Goal: Task Accomplishment & Management: Manage account settings

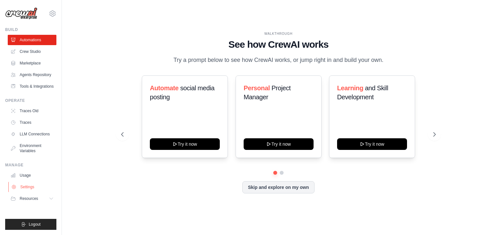
click at [25, 188] on link "Settings" at bounding box center [32, 187] width 49 height 10
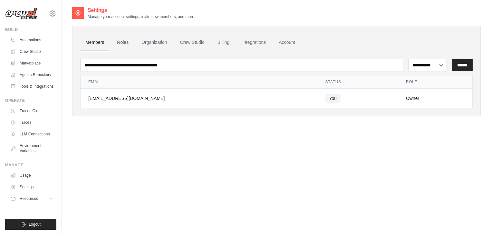
click at [125, 46] on link "Roles" at bounding box center [123, 42] width 22 height 17
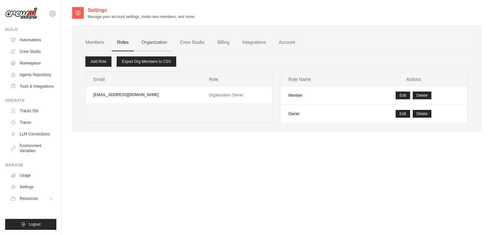
click at [155, 43] on link "Organization" at bounding box center [154, 42] width 36 height 17
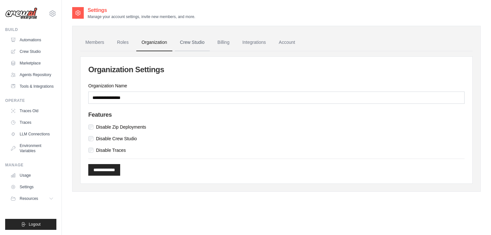
click at [190, 43] on link "Crew Studio" at bounding box center [192, 42] width 35 height 17
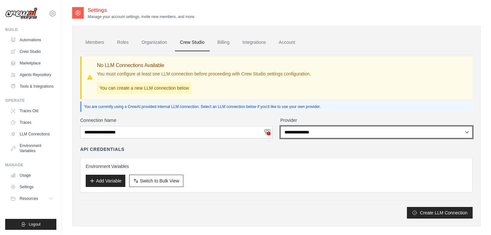
click at [321, 132] on select "**********" at bounding box center [376, 132] width 192 height 12
select select "******"
click at [280, 126] on select "**********" at bounding box center [376, 132] width 192 height 12
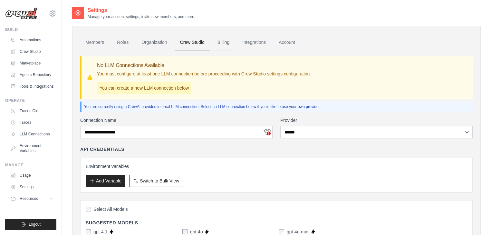
click at [226, 40] on link "Billing" at bounding box center [223, 42] width 22 height 17
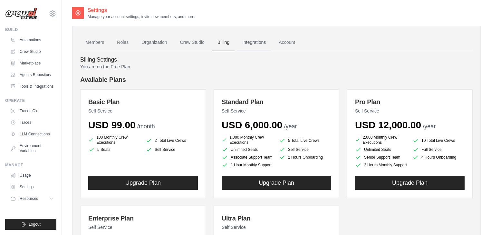
click at [252, 42] on link "Integrations" at bounding box center [254, 42] width 34 height 17
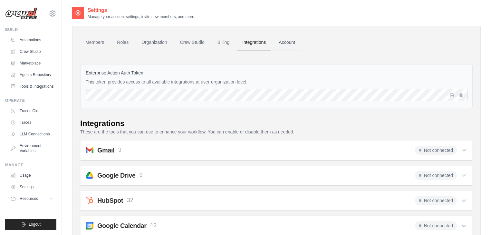
click at [282, 44] on link "Account" at bounding box center [286, 42] width 27 height 17
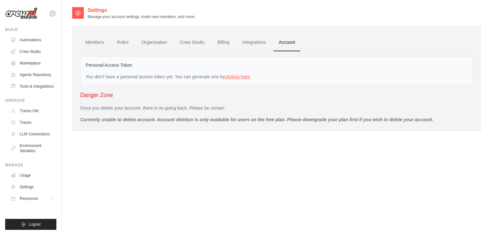
click at [231, 76] on link "clicking here" at bounding box center [237, 76] width 25 height 5
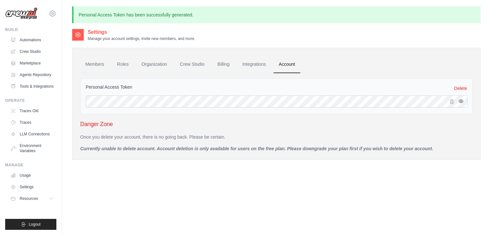
click at [459, 101] on icon "button" at bounding box center [460, 101] width 5 height 5
click at [28, 41] on link "Automations" at bounding box center [32, 40] width 49 height 10
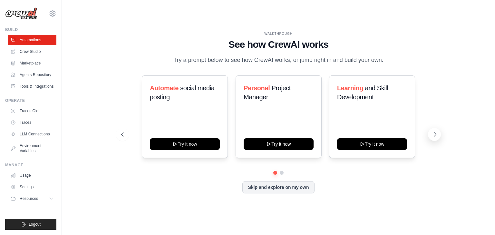
click at [433, 136] on icon at bounding box center [434, 134] width 6 height 6
click at [33, 53] on link "Crew Studio" at bounding box center [32, 51] width 49 height 10
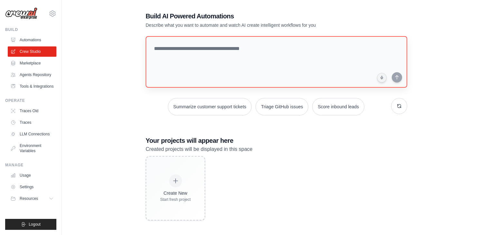
scroll to position [13, 0]
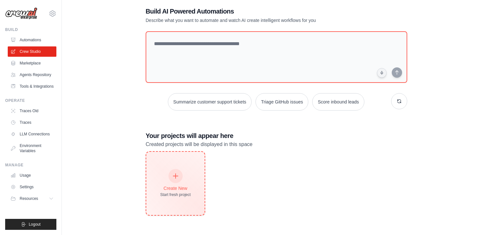
click at [174, 179] on div at bounding box center [175, 176] width 14 height 14
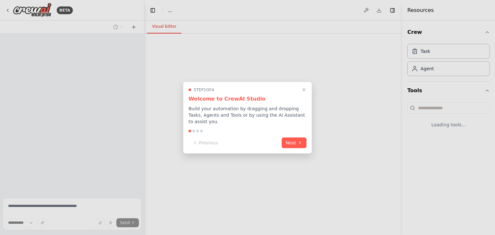
select select "****"
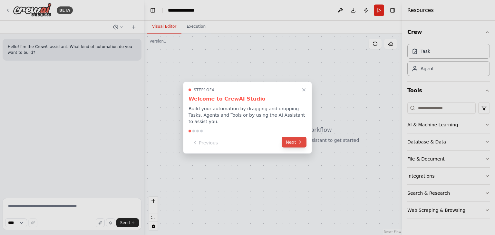
click at [289, 139] on button "Next" at bounding box center [293, 142] width 25 height 11
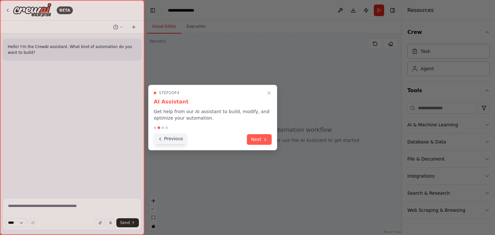
click at [165, 142] on button "Previous" at bounding box center [170, 138] width 33 height 11
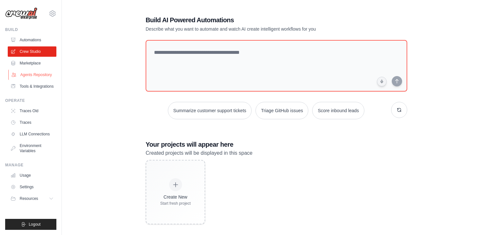
click at [35, 73] on link "Agents Repository" at bounding box center [32, 75] width 49 height 10
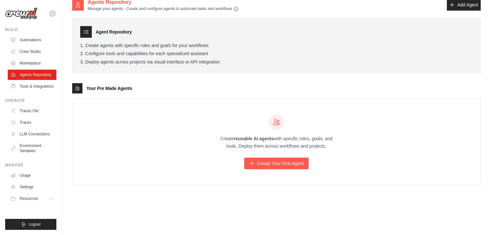
scroll to position [13, 0]
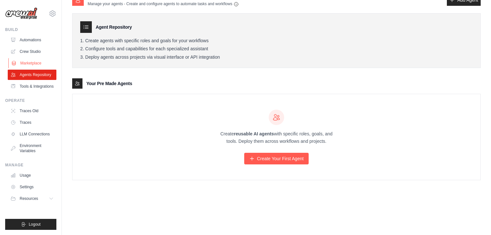
click at [37, 64] on link "Marketplace" at bounding box center [32, 63] width 49 height 10
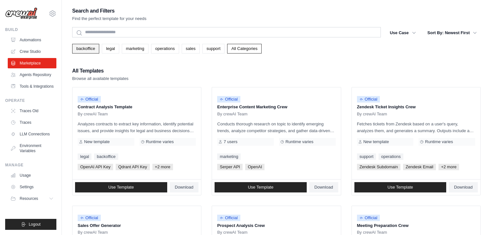
click at [82, 48] on link "backoffice" at bounding box center [85, 49] width 27 height 10
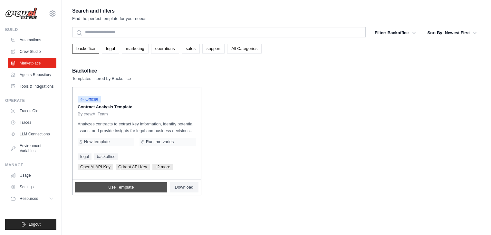
click at [149, 186] on link "Use Template" at bounding box center [121, 187] width 92 height 10
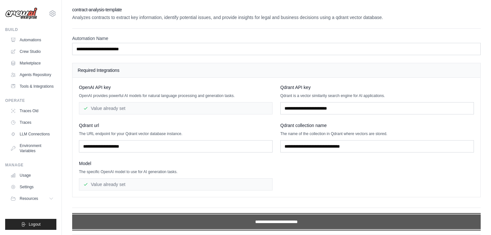
click at [284, 219] on input "**********" at bounding box center [276, 221] width 408 height 15
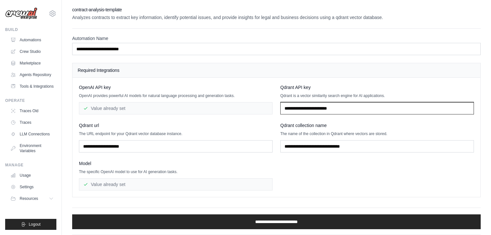
click at [331, 108] on input "text" at bounding box center [376, 108] width 193 height 12
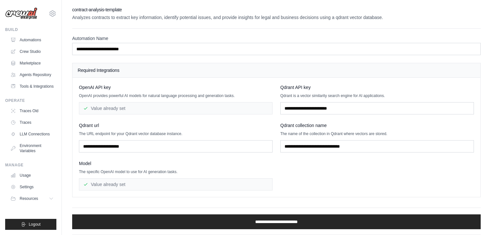
click at [367, 124] on div "Qdrant collection name" at bounding box center [376, 125] width 193 height 6
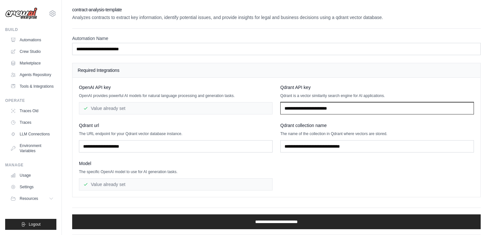
click at [317, 108] on input "text" at bounding box center [376, 108] width 193 height 12
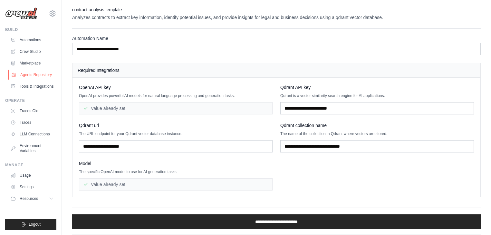
click at [38, 78] on link "Agents Repository" at bounding box center [32, 75] width 49 height 10
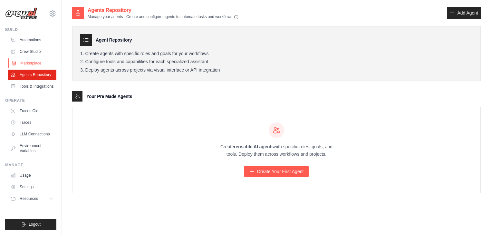
click at [30, 61] on link "Marketplace" at bounding box center [32, 63] width 49 height 10
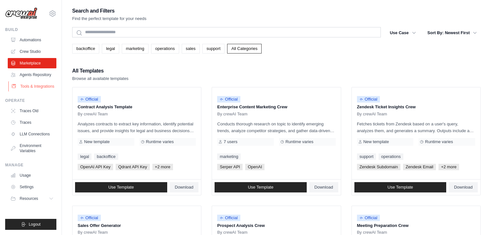
click at [38, 89] on link "Tools & Integrations" at bounding box center [32, 86] width 49 height 10
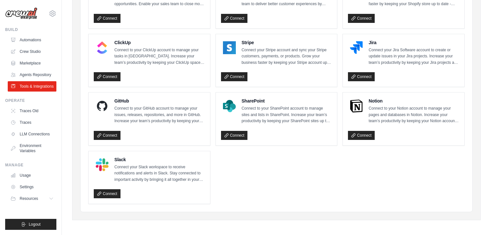
scroll to position [339, 0]
